Goal: Information Seeking & Learning: Learn about a topic

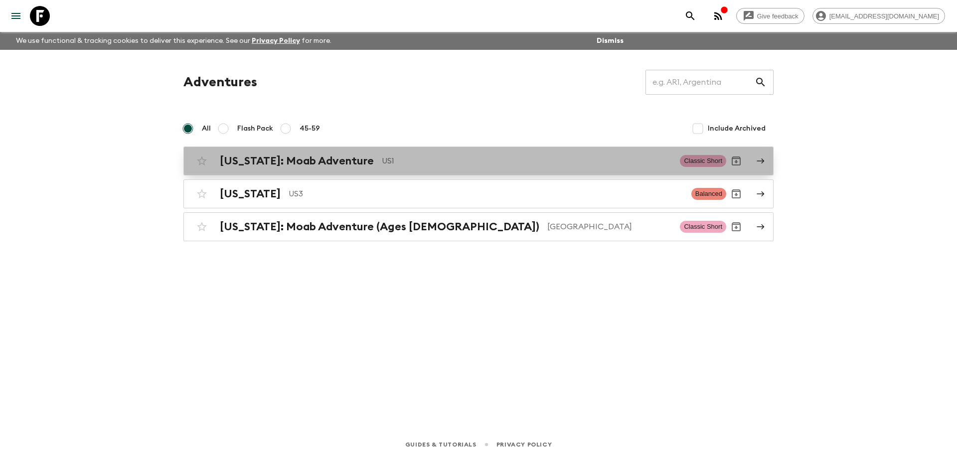
click at [761, 158] on icon at bounding box center [760, 161] width 9 height 9
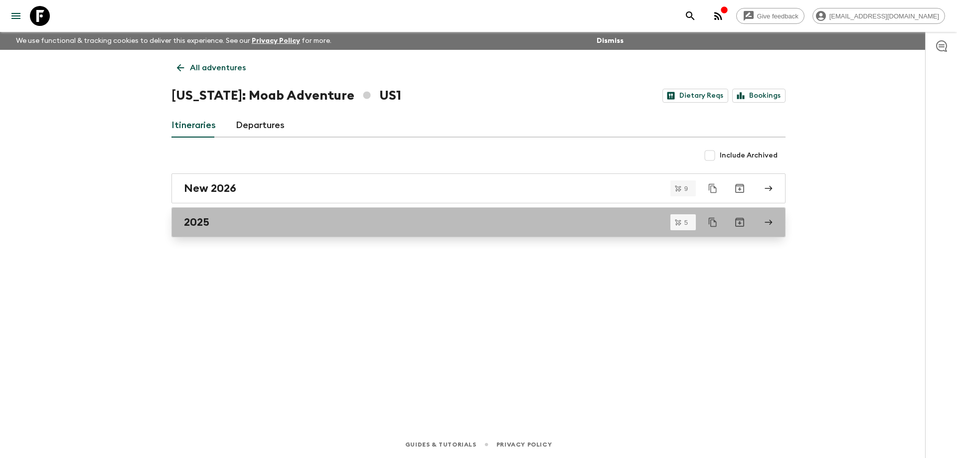
click at [771, 222] on icon at bounding box center [768, 222] width 7 height 5
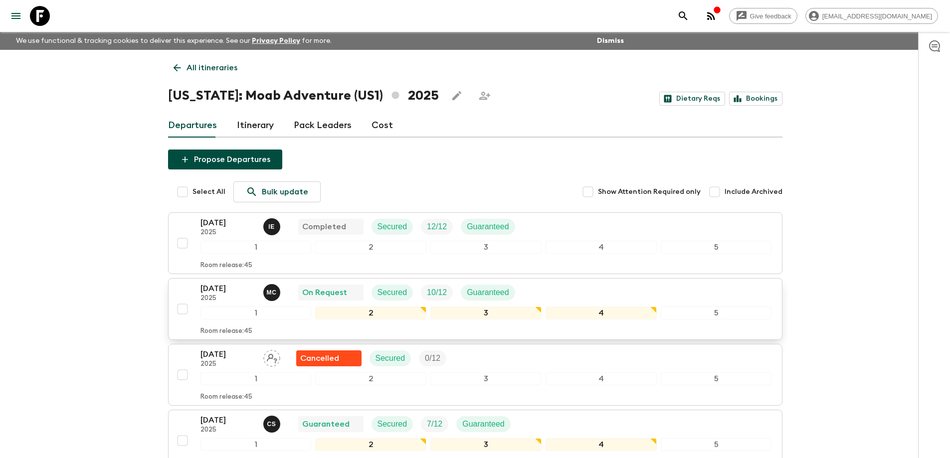
click at [184, 310] on input "checkbox" at bounding box center [182, 309] width 20 height 20
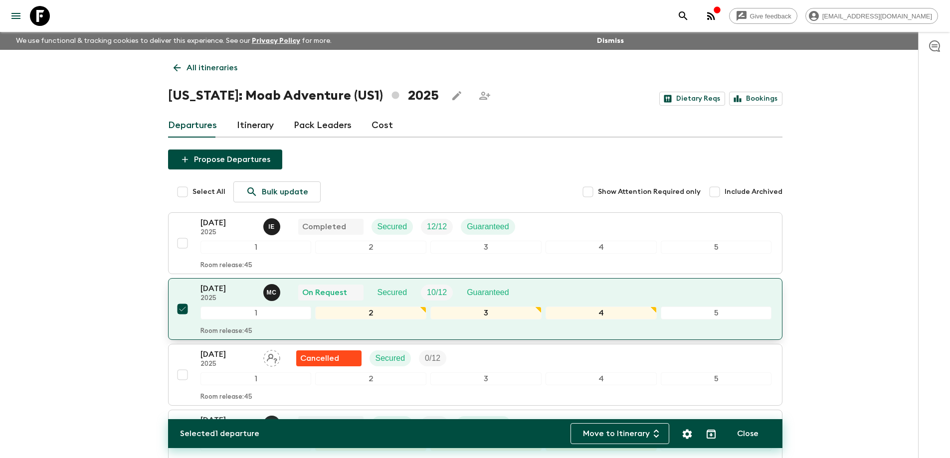
click at [185, 309] on input "checkbox" at bounding box center [182, 309] width 20 height 20
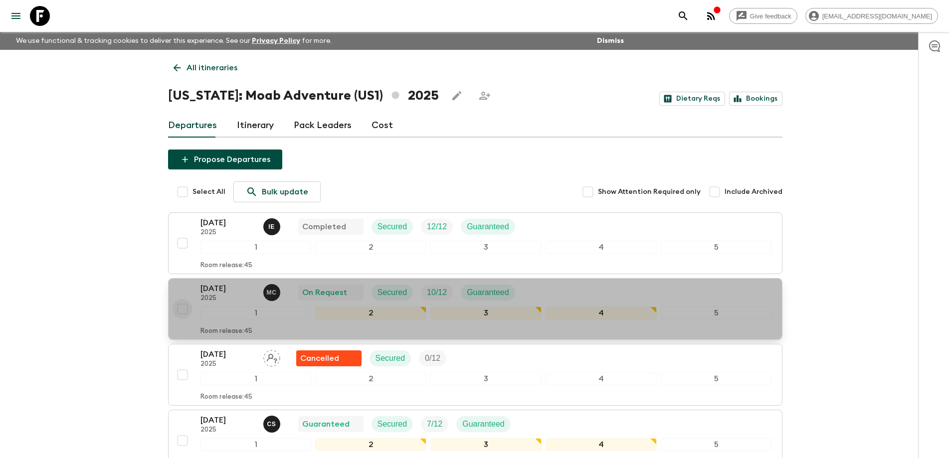
click at [179, 309] on input "checkbox" at bounding box center [182, 309] width 20 height 20
checkbox input "true"
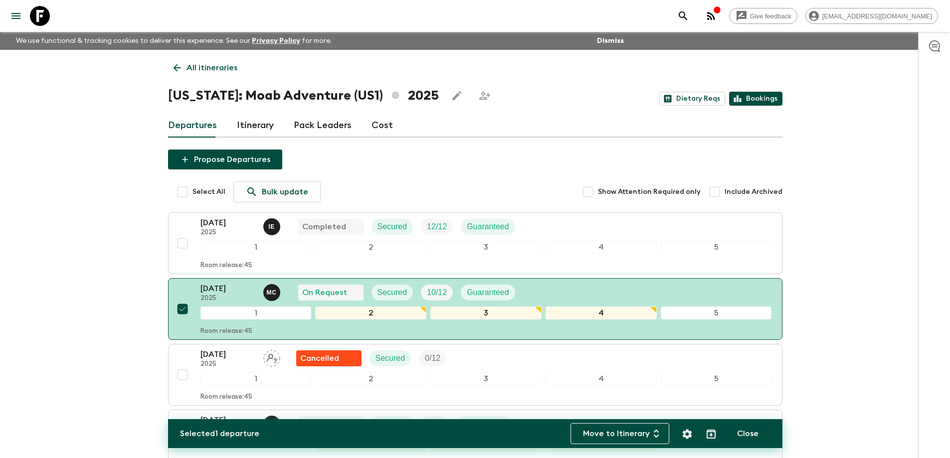
click at [757, 100] on link "Bookings" at bounding box center [755, 99] width 53 height 14
click at [616, 436] on button "Move to Itinerary" at bounding box center [619, 433] width 99 height 21
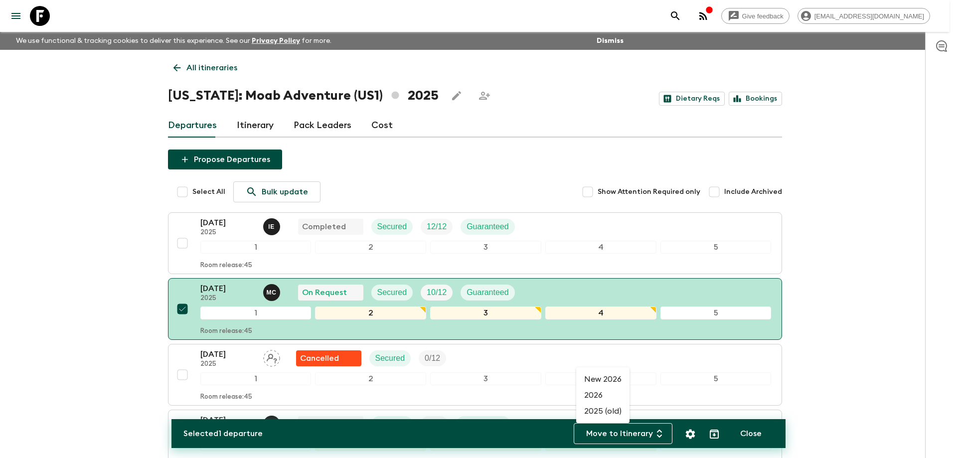
click at [601, 410] on li "2025 (old)" at bounding box center [602, 411] width 53 height 16
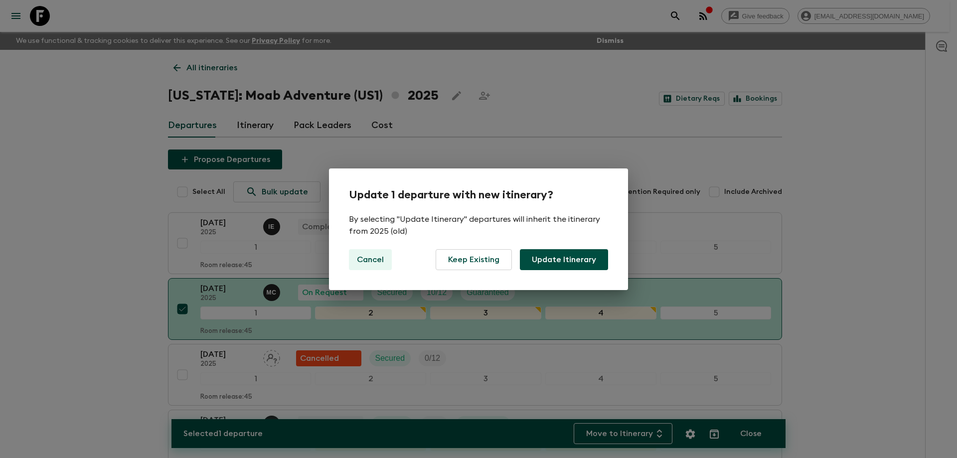
click at [368, 258] on p "Cancel" at bounding box center [370, 260] width 27 height 12
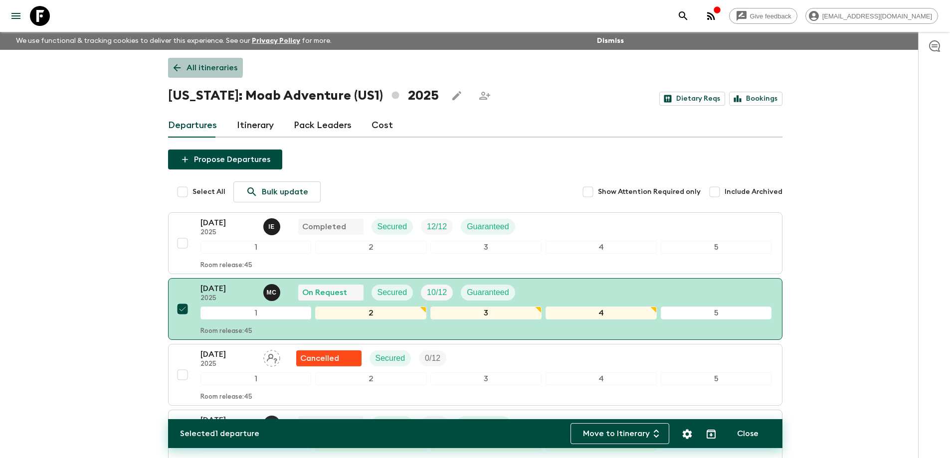
click at [179, 66] on icon at bounding box center [176, 67] width 11 height 11
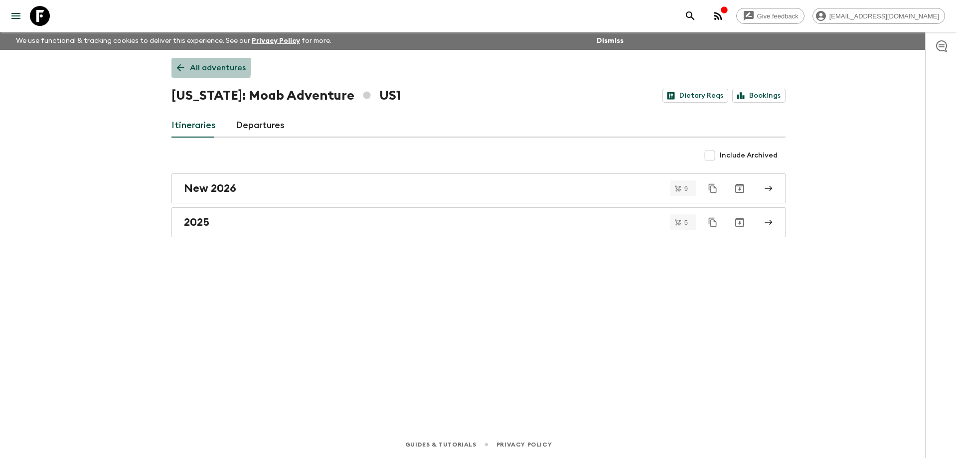
click at [179, 66] on icon at bounding box center [180, 67] width 7 height 7
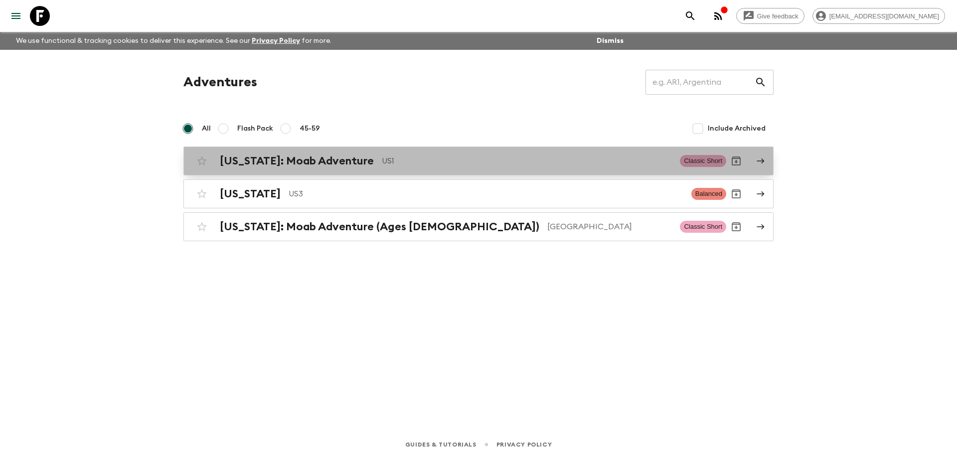
click at [291, 166] on h2 "[US_STATE]: Moab Adventure" at bounding box center [297, 161] width 154 height 13
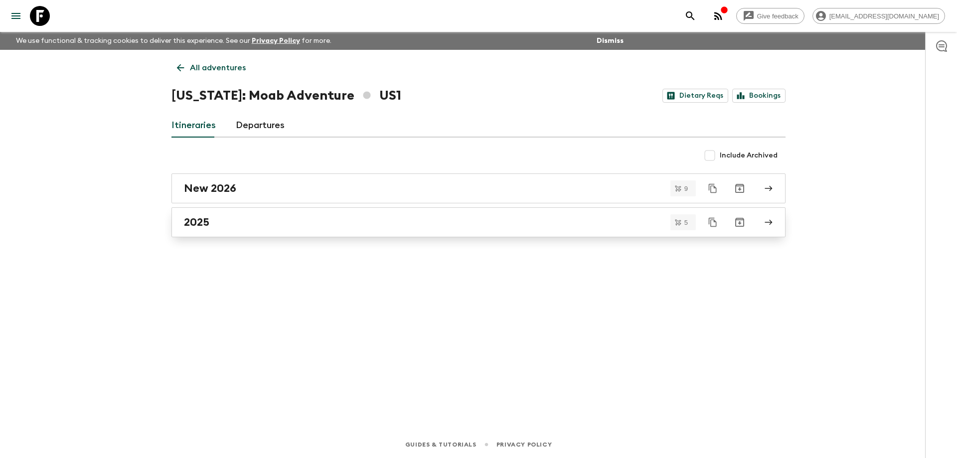
click at [227, 220] on div "2025" at bounding box center [469, 222] width 570 height 13
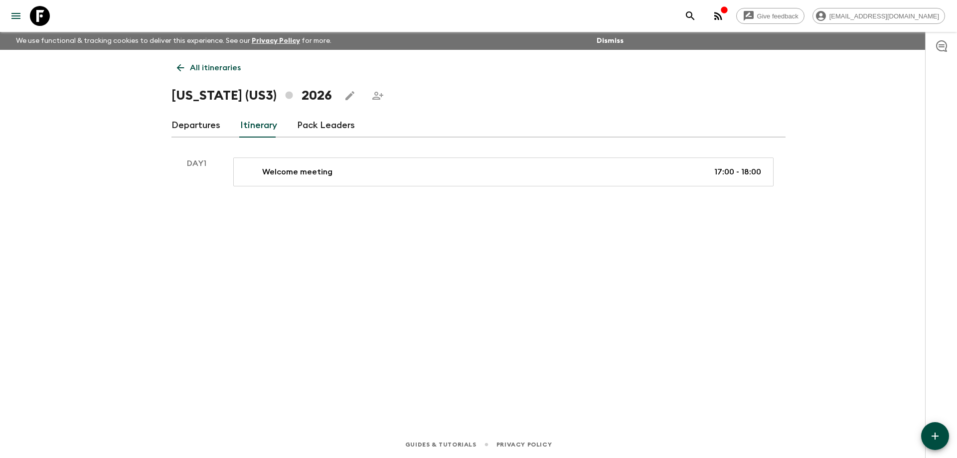
click at [178, 65] on icon at bounding box center [180, 67] width 11 height 11
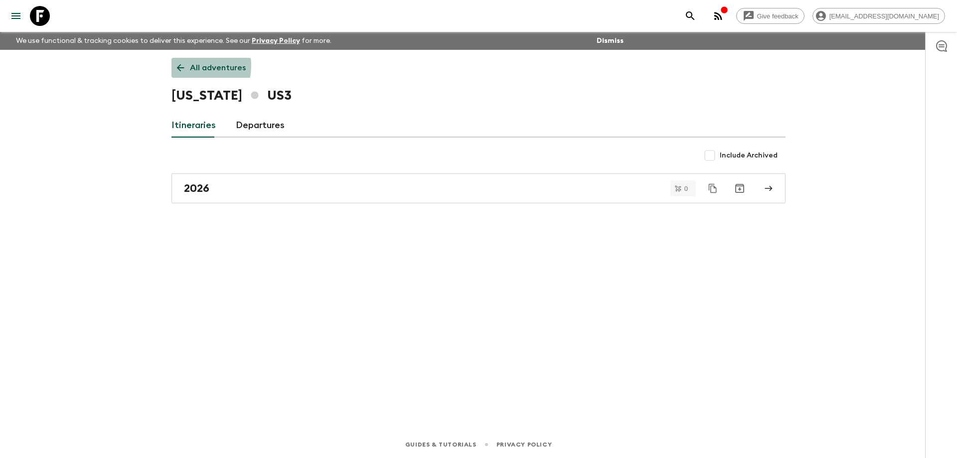
click at [181, 65] on icon at bounding box center [180, 67] width 11 height 11
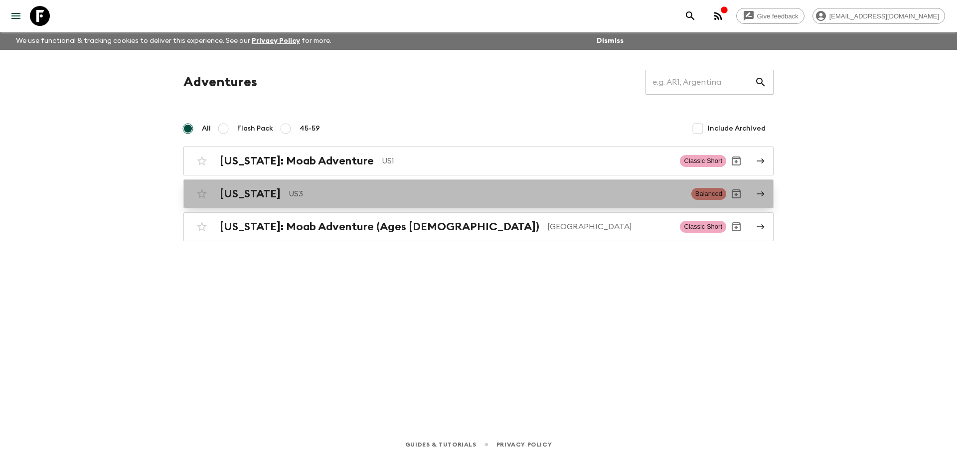
click at [761, 194] on icon at bounding box center [760, 193] width 9 height 9
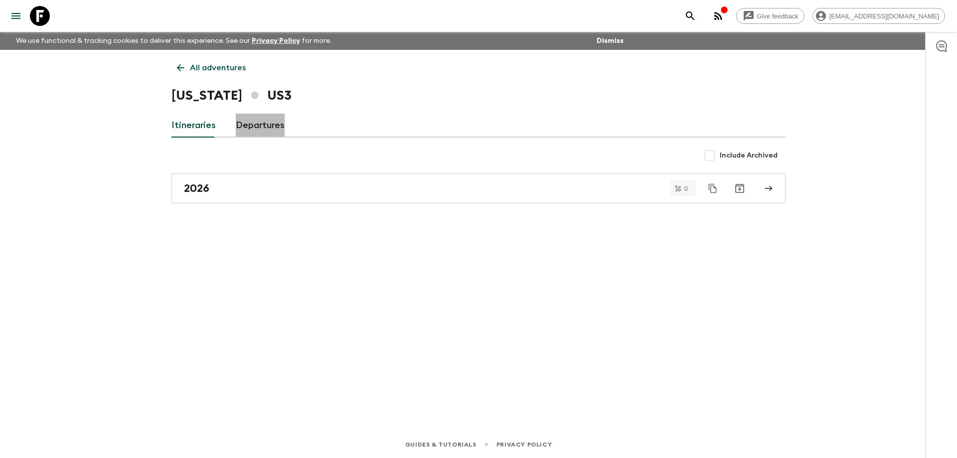
click at [265, 126] on link "Departures" at bounding box center [260, 126] width 49 height 24
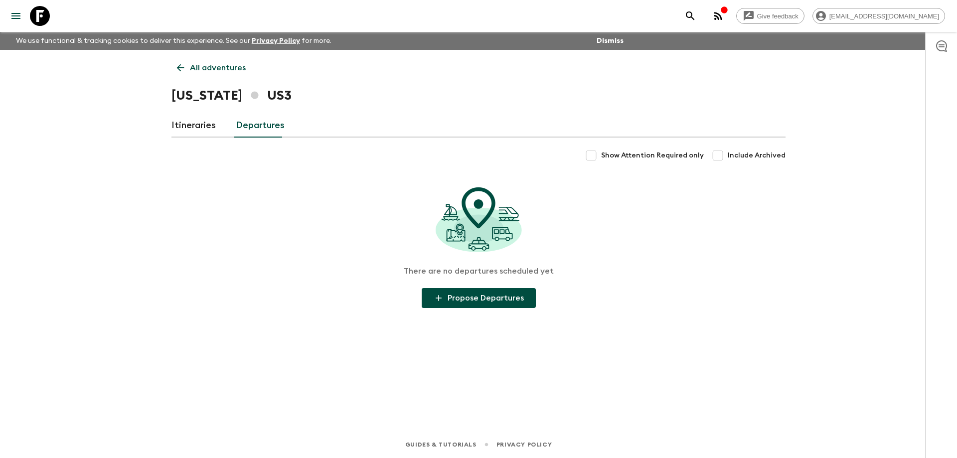
click at [185, 125] on link "Itineraries" at bounding box center [193, 126] width 44 height 24
